Goal: Task Accomplishment & Management: Complete application form

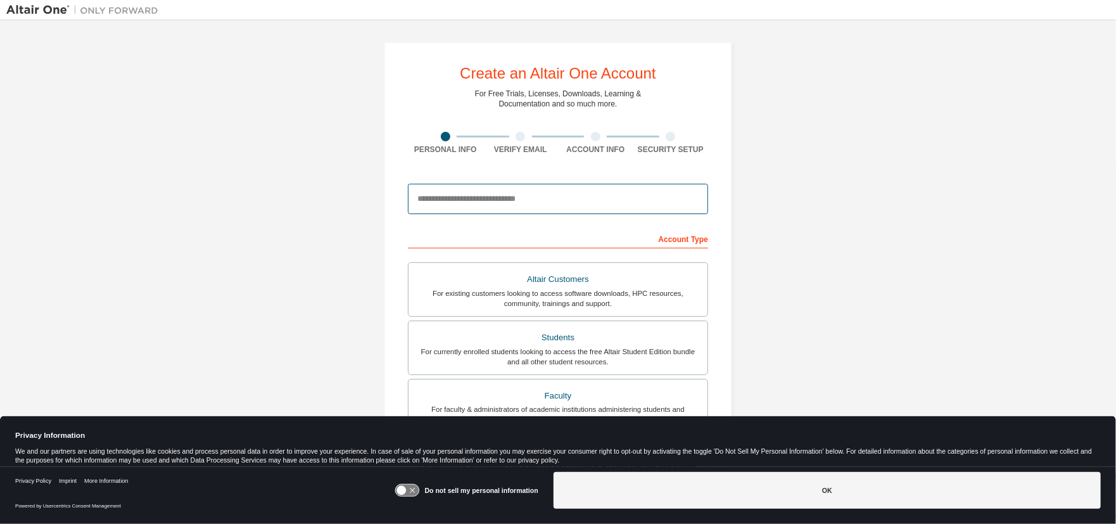
click at [437, 196] on input "email" at bounding box center [558, 199] width 300 height 30
type input "**********"
click at [797, 242] on div "**********" at bounding box center [557, 362] width 1103 height 671
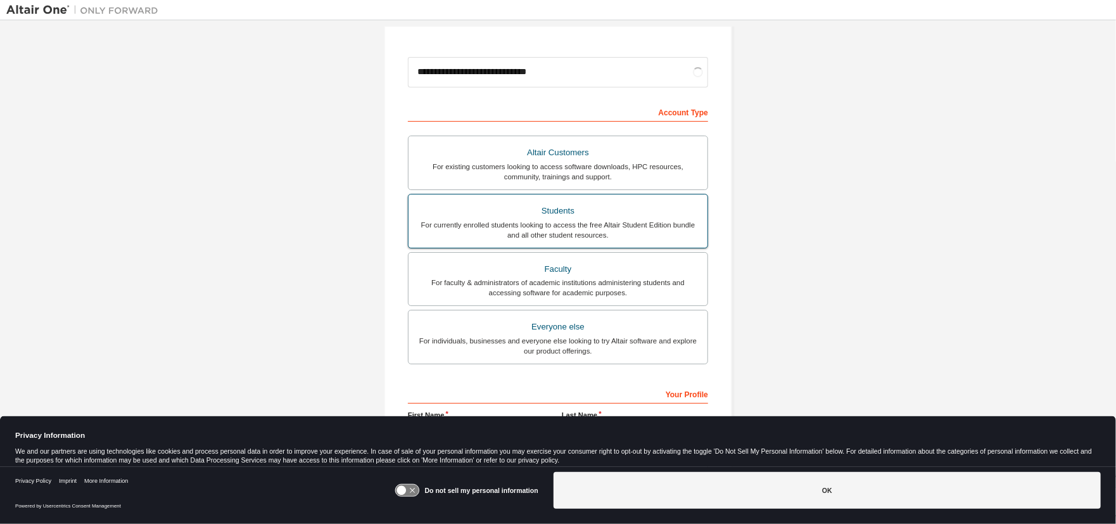
click at [605, 220] on div "For currently enrolled students looking to access the free Altair Student Editi…" at bounding box center [558, 230] width 284 height 20
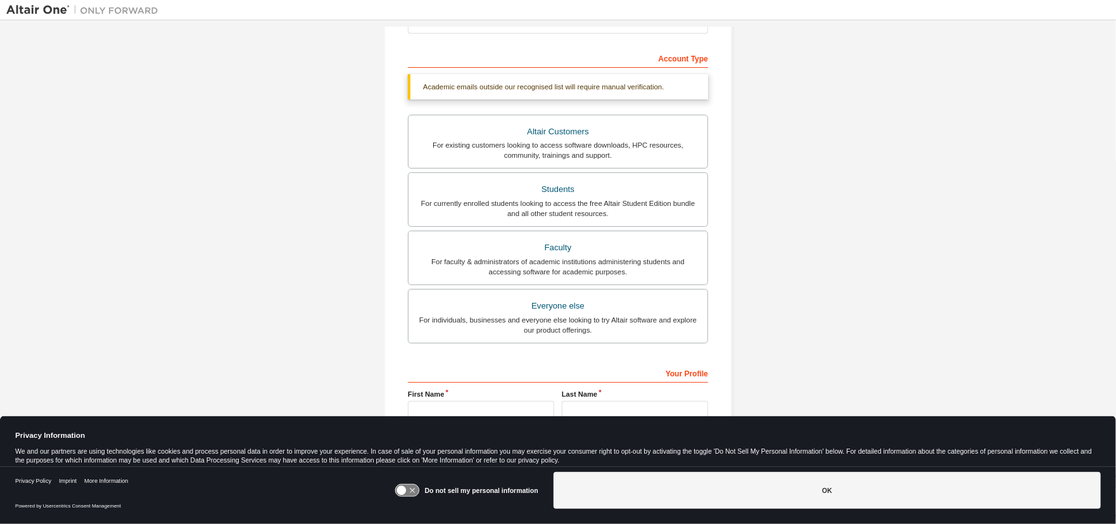
scroll to position [248, 0]
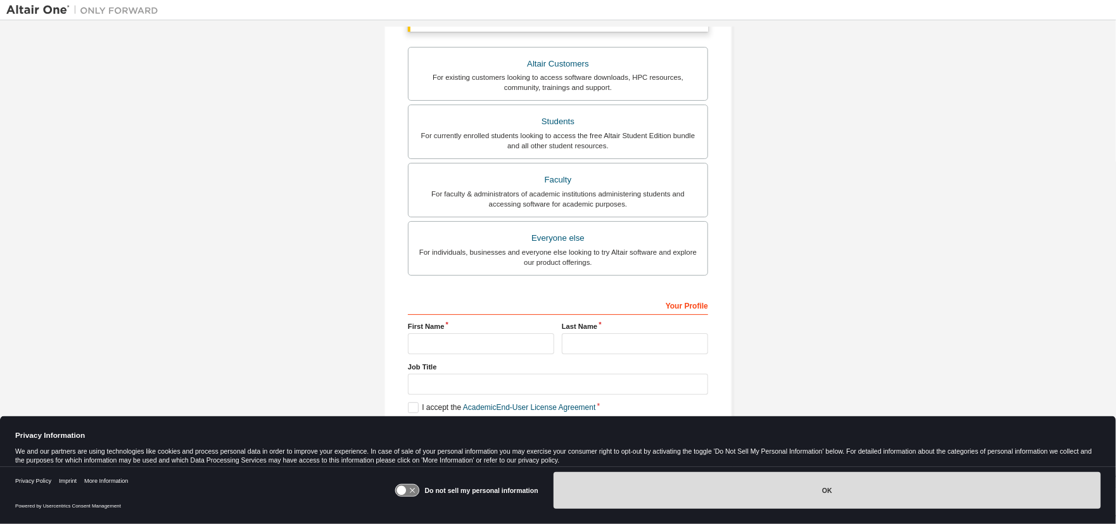
click at [787, 485] on button "OK" at bounding box center [827, 490] width 547 height 37
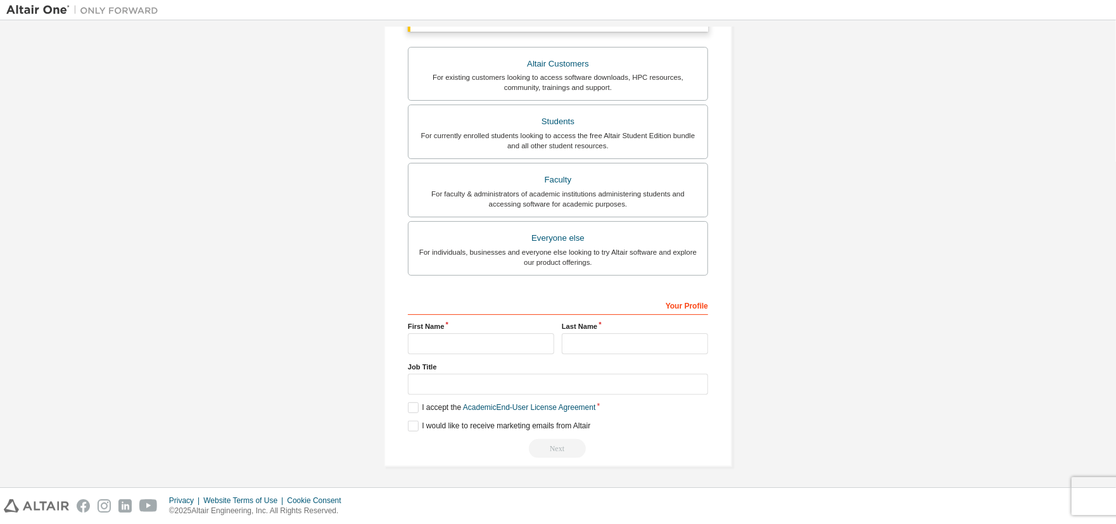
scroll to position [216, 0]
click at [429, 345] on input "text" at bounding box center [481, 343] width 146 height 21
type input "****"
type input "******"
click at [435, 378] on input "text" at bounding box center [558, 384] width 300 height 21
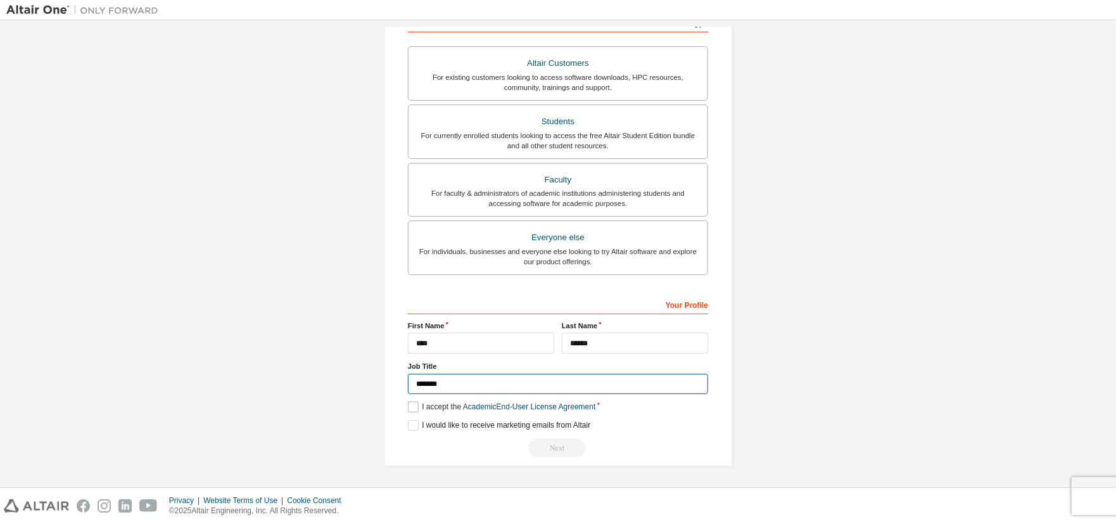
type input "*******"
click at [415, 407] on label "I accept the Academic End-User License Agreement" at bounding box center [501, 407] width 187 height 11
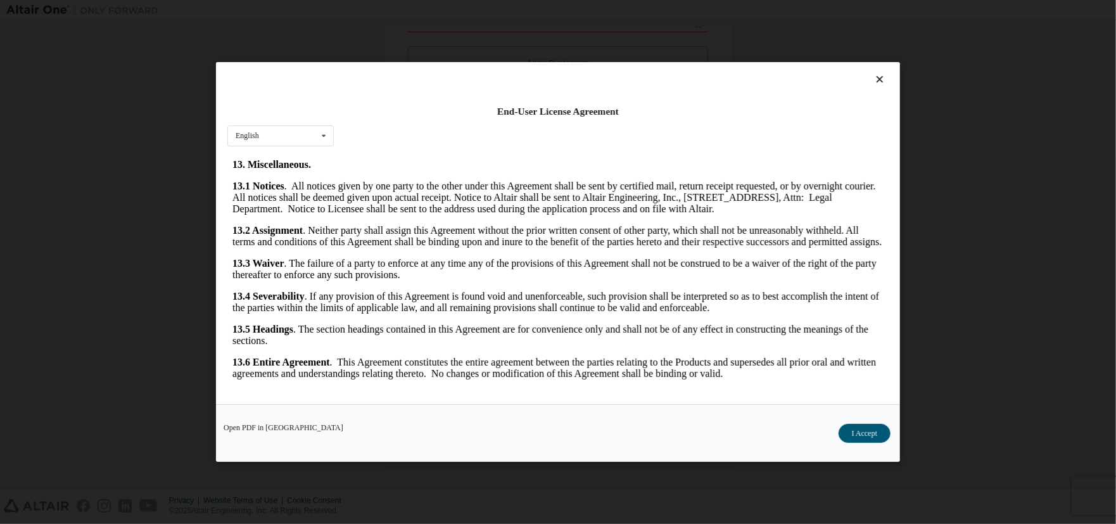
scroll to position [2164, 0]
drag, startPoint x: 884, startPoint y: 175, endPoint x: 1114, endPoint y: 542, distance: 432.9
click at [872, 421] on div "Open PDF in New Tab I Accept" at bounding box center [558, 433] width 684 height 58
click at [865, 433] on button "I Accept" at bounding box center [865, 433] width 52 height 19
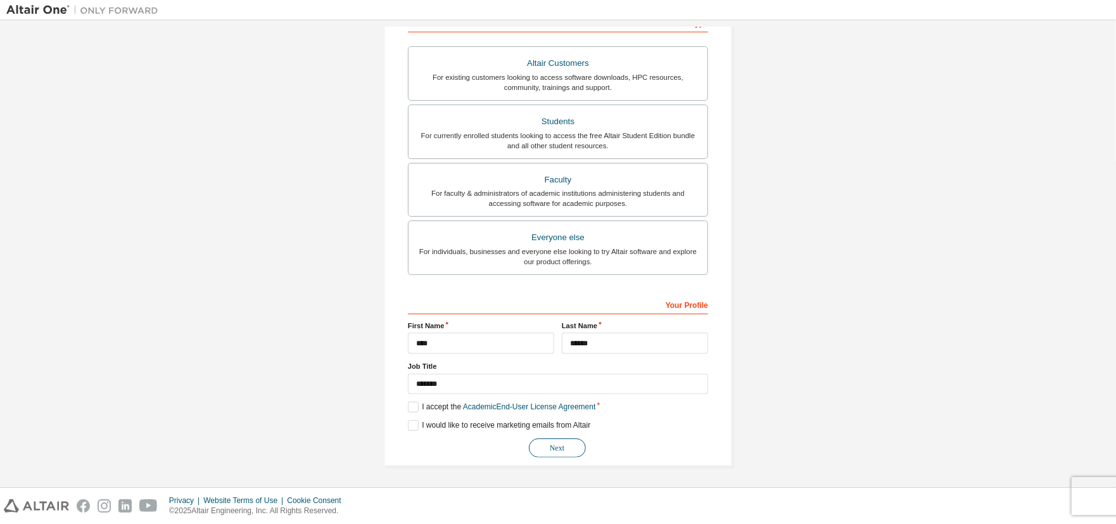
click at [554, 451] on button "Next" at bounding box center [557, 447] width 57 height 19
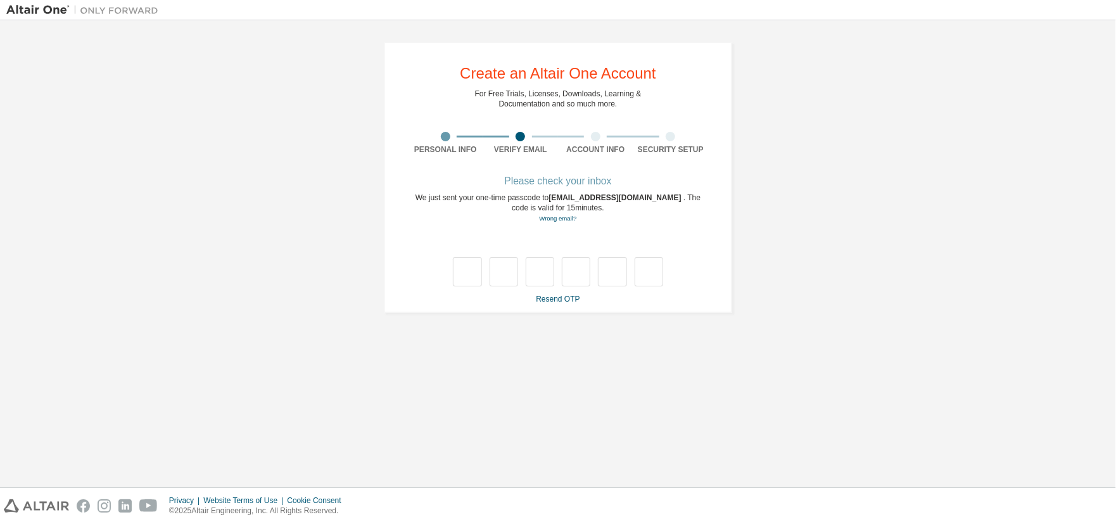
scroll to position [0, 0]
type input "*"
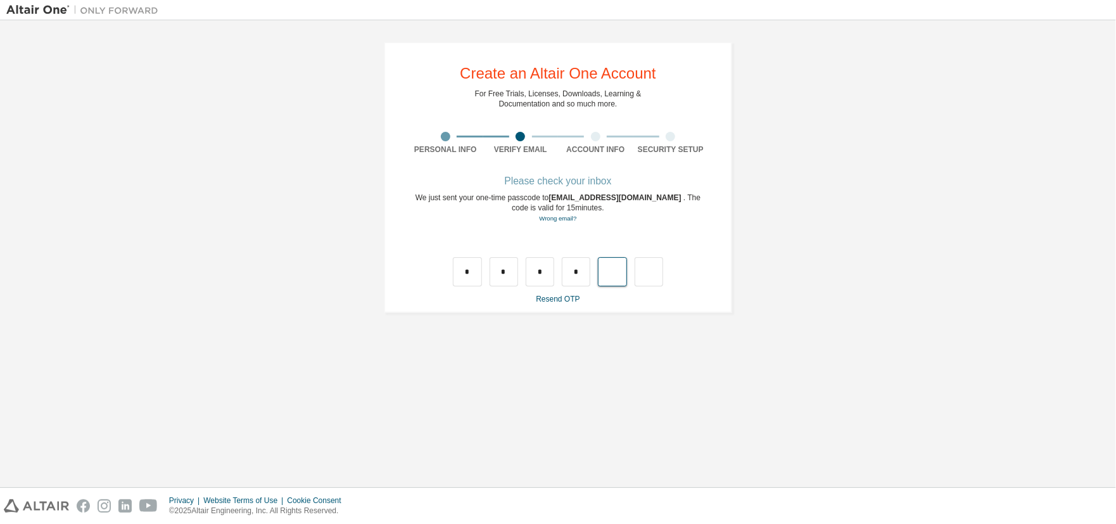
type input "*"
drag, startPoint x: 474, startPoint y: 274, endPoint x: 462, endPoint y: 271, distance: 11.8
click at [462, 271] on input "*" at bounding box center [467, 271] width 29 height 29
type input "*"
click at [519, 270] on div "* * * *" at bounding box center [558, 271] width 210 height 29
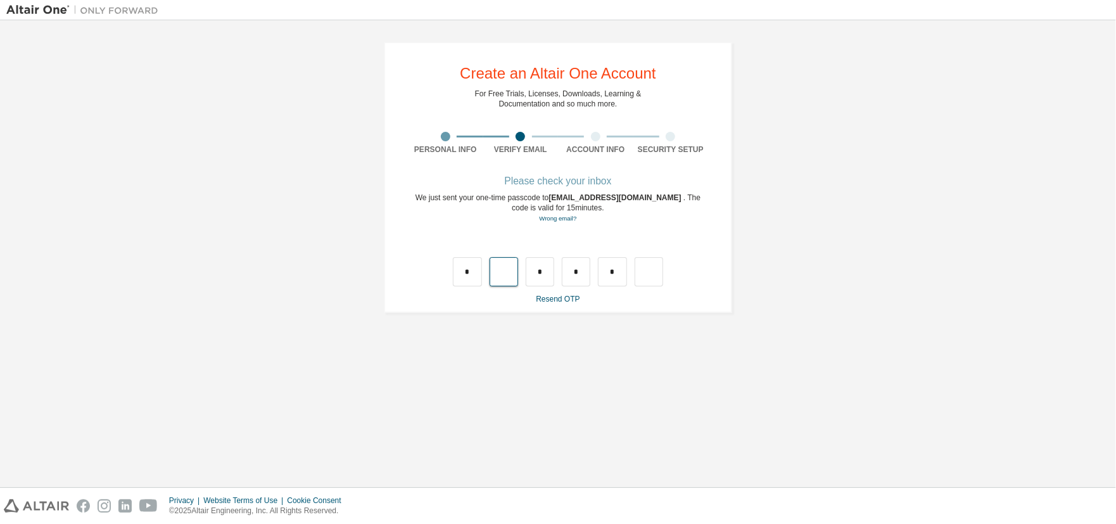
click at [502, 271] on input "text" at bounding box center [504, 271] width 29 height 29
type input "*"
click at [548, 269] on input "*" at bounding box center [540, 271] width 29 height 29
type input "*"
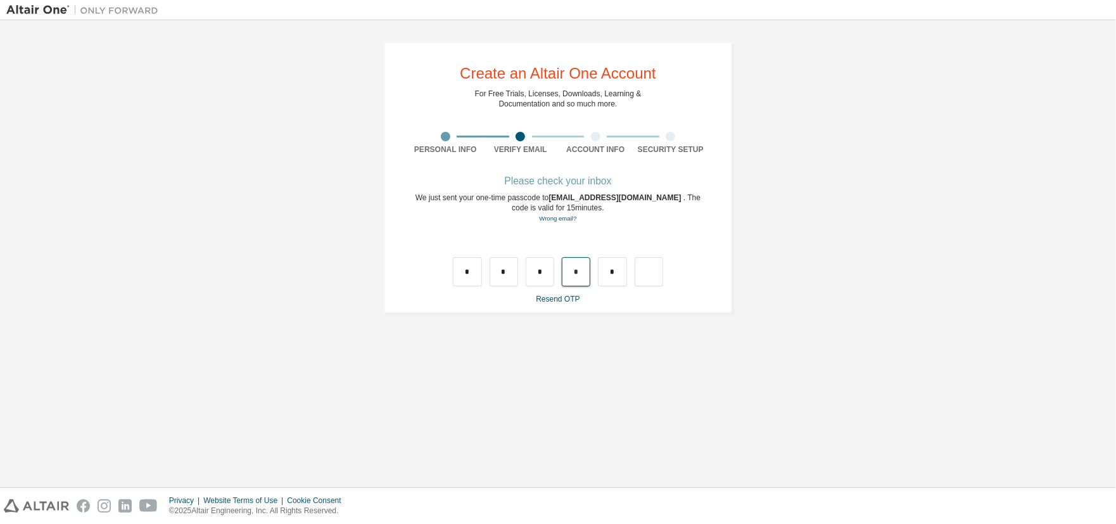
drag, startPoint x: 579, startPoint y: 264, endPoint x: 572, endPoint y: 265, distance: 7.0
click at [572, 265] on input "*" at bounding box center [576, 271] width 29 height 29
type input "*"
click at [619, 273] on input "text" at bounding box center [612, 271] width 29 height 29
type input "*"
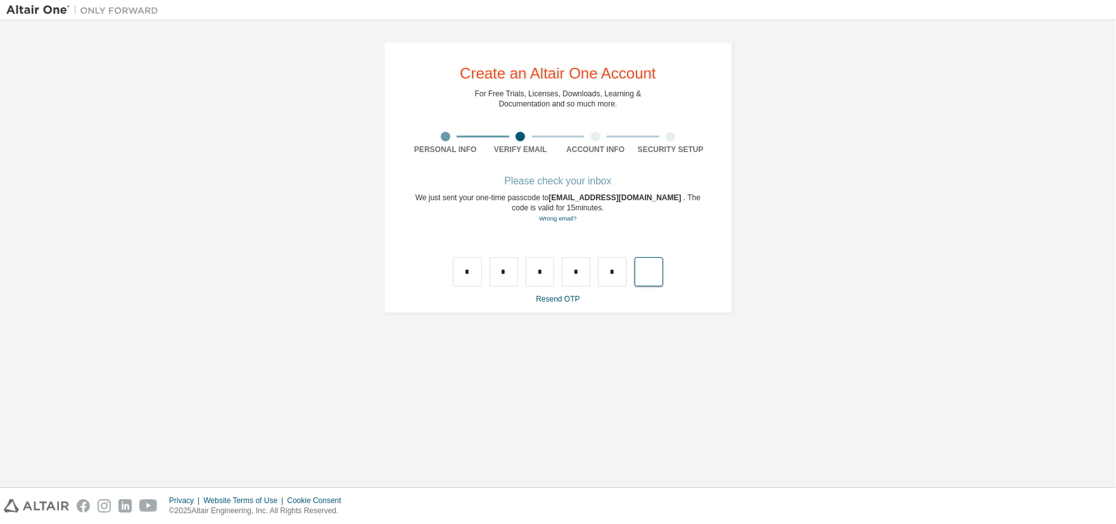
type input "*"
